Goal: Task Accomplishment & Management: Manage account settings

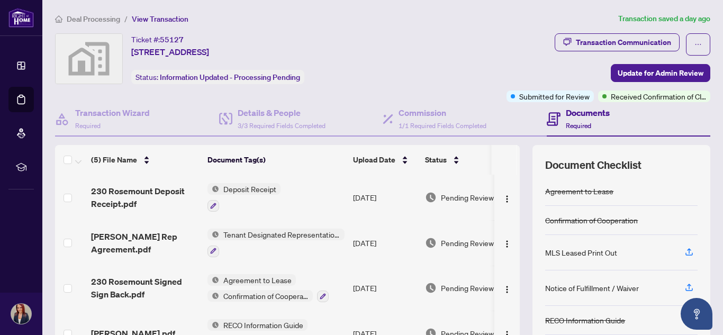
scroll to position [7, 0]
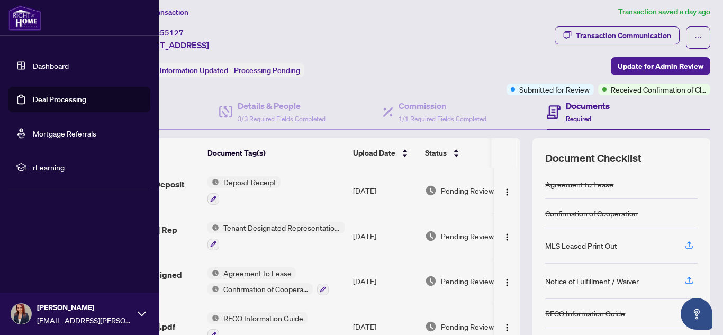
click at [36, 64] on link "Dashboard" at bounding box center [51, 66] width 36 height 10
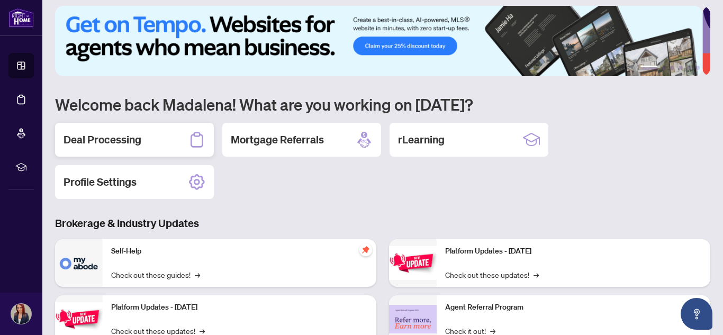
click at [164, 134] on div "Deal Processing" at bounding box center [134, 140] width 159 height 34
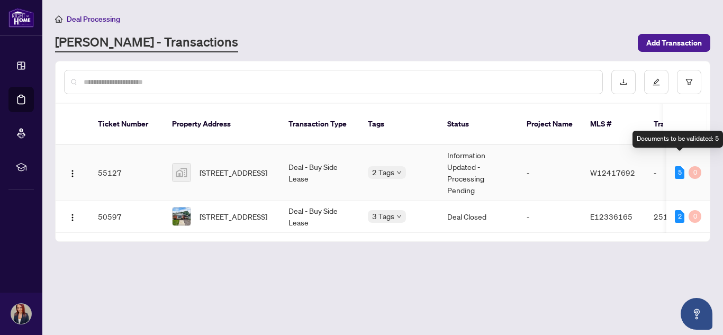
click at [677, 166] on div "5" at bounding box center [680, 172] width 10 height 13
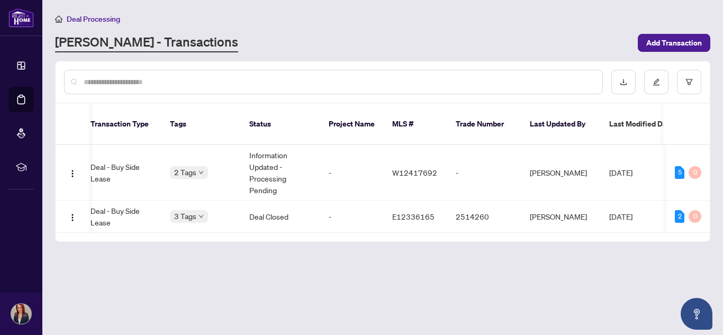
scroll to position [0, 212]
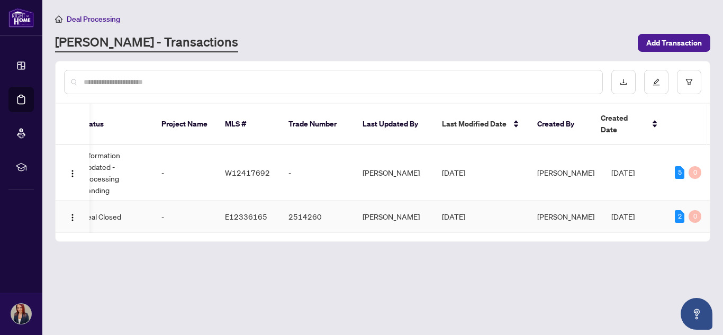
drag, startPoint x: 692, startPoint y: 220, endPoint x: 583, endPoint y: 220, distance: 108.5
click at [583, 220] on tr "50597 [STREET_ADDRESS] Deal - Buy Side Lease 3 Tags Deal Closed - E12336165 251…" at bounding box center [205, 217] width 1030 height 32
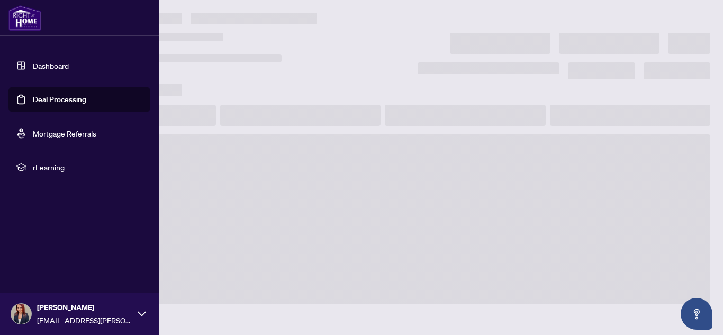
click at [19, 16] on img at bounding box center [24, 17] width 33 height 25
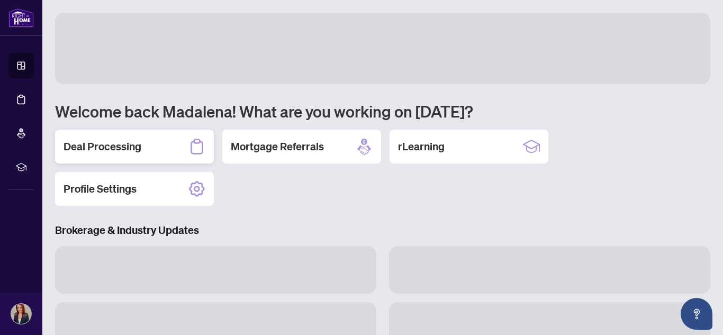
click at [142, 142] on div "Deal Processing" at bounding box center [134, 147] width 159 height 34
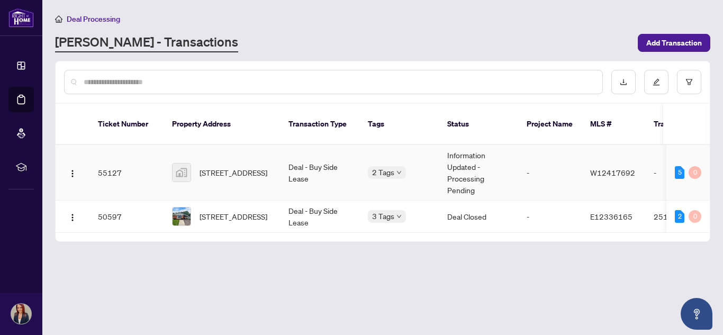
click at [225, 167] on span "[STREET_ADDRESS]" at bounding box center [234, 173] width 68 height 12
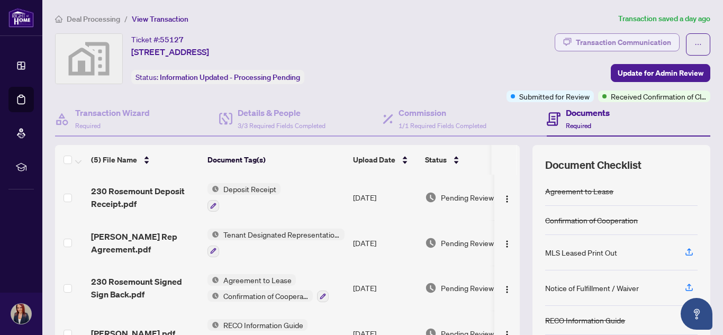
click at [645, 44] on div "Transaction Communication" at bounding box center [623, 42] width 95 height 17
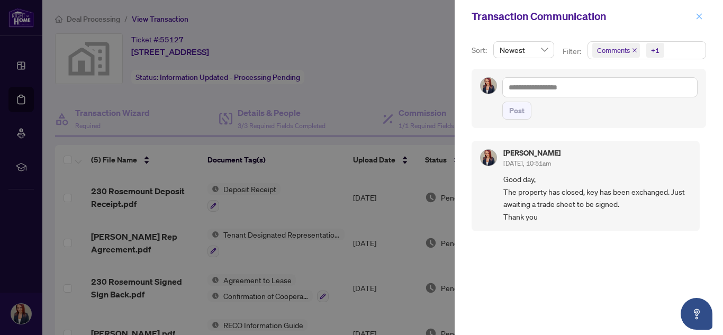
click at [700, 18] on icon "close" at bounding box center [700, 16] width 6 height 6
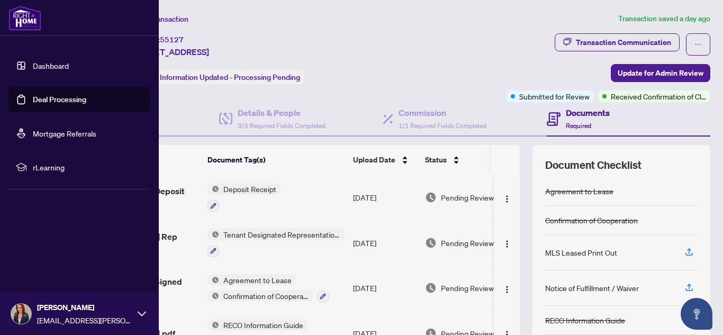
click at [24, 23] on img at bounding box center [24, 17] width 33 height 25
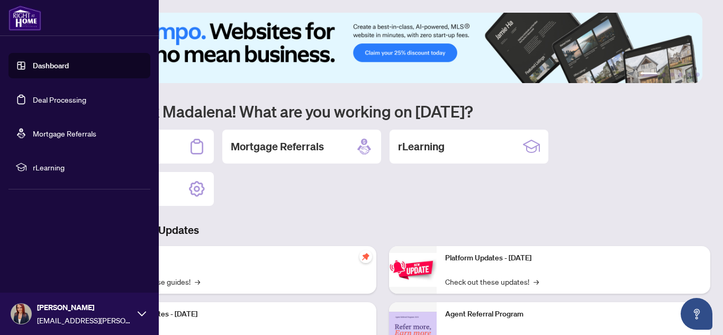
click at [62, 62] on link "Dashboard" at bounding box center [51, 66] width 36 height 10
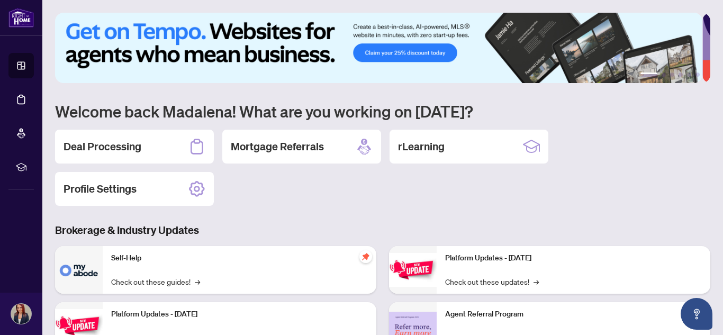
click at [323, 212] on div "1 2 3 4 5 6 Welcome back Madalena! What are you working on [DATE]? Deal Process…" at bounding box center [382, 245] width 655 height 465
click at [134, 142] on h2 "Deal Processing" at bounding box center [103, 146] width 78 height 15
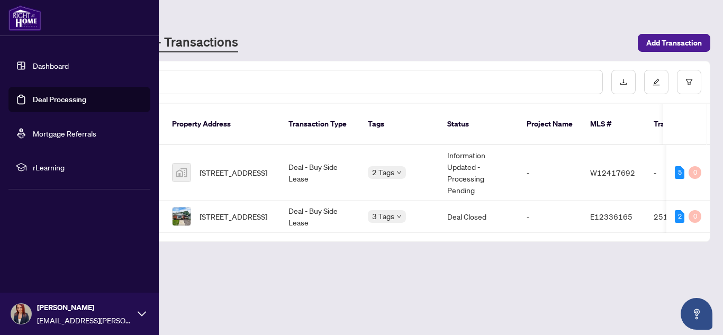
click at [26, 16] on img at bounding box center [24, 17] width 33 height 25
